Goal: Information Seeking & Learning: Find specific fact

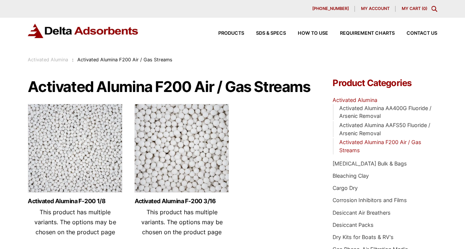
click at [262, 30] on div "Products SDS & SPECS How to Use Requirement Charts Contact Us" at bounding box center [321, 33] width 237 height 11
click at [262, 32] on span "SDS & SPECS" at bounding box center [271, 33] width 30 height 5
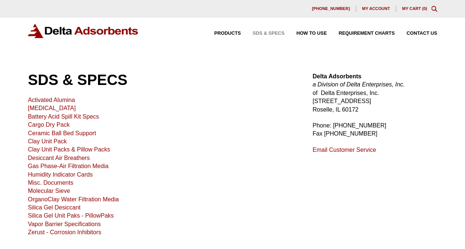
click at [71, 100] on link "Activated Alumina" at bounding box center [51, 100] width 47 height 6
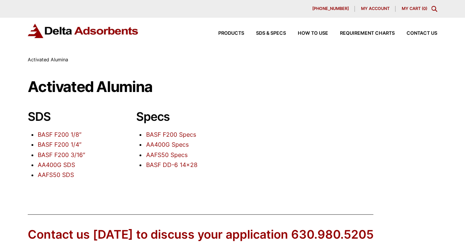
click at [62, 131] on link "BASF F200 1/8″" at bounding box center [60, 134] width 44 height 7
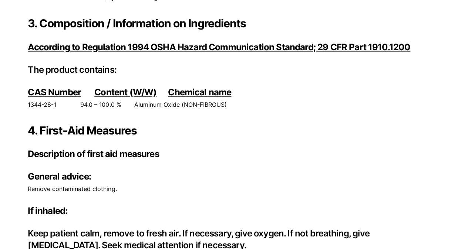
scroll to position [703, 0]
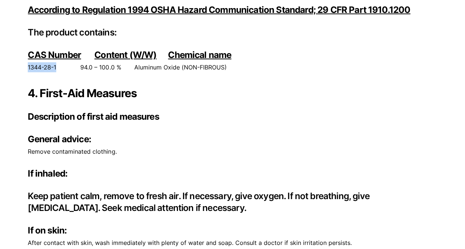
drag, startPoint x: 58, startPoint y: 66, endPoint x: 28, endPoint y: 63, distance: 29.7
click at [28, 63] on p "1344-28-1 94.0 – 100.0 % Aluminum Oxide (NON-FIBROUS)" at bounding box center [232, 67] width 409 height 10
copy p "1344-28-1"
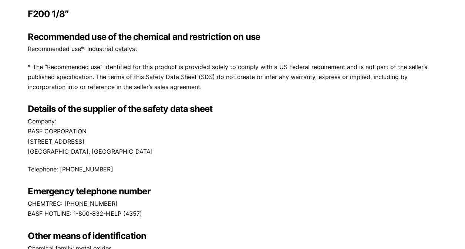
scroll to position [0, 0]
